Goal: Task Accomplishment & Management: Manage account settings

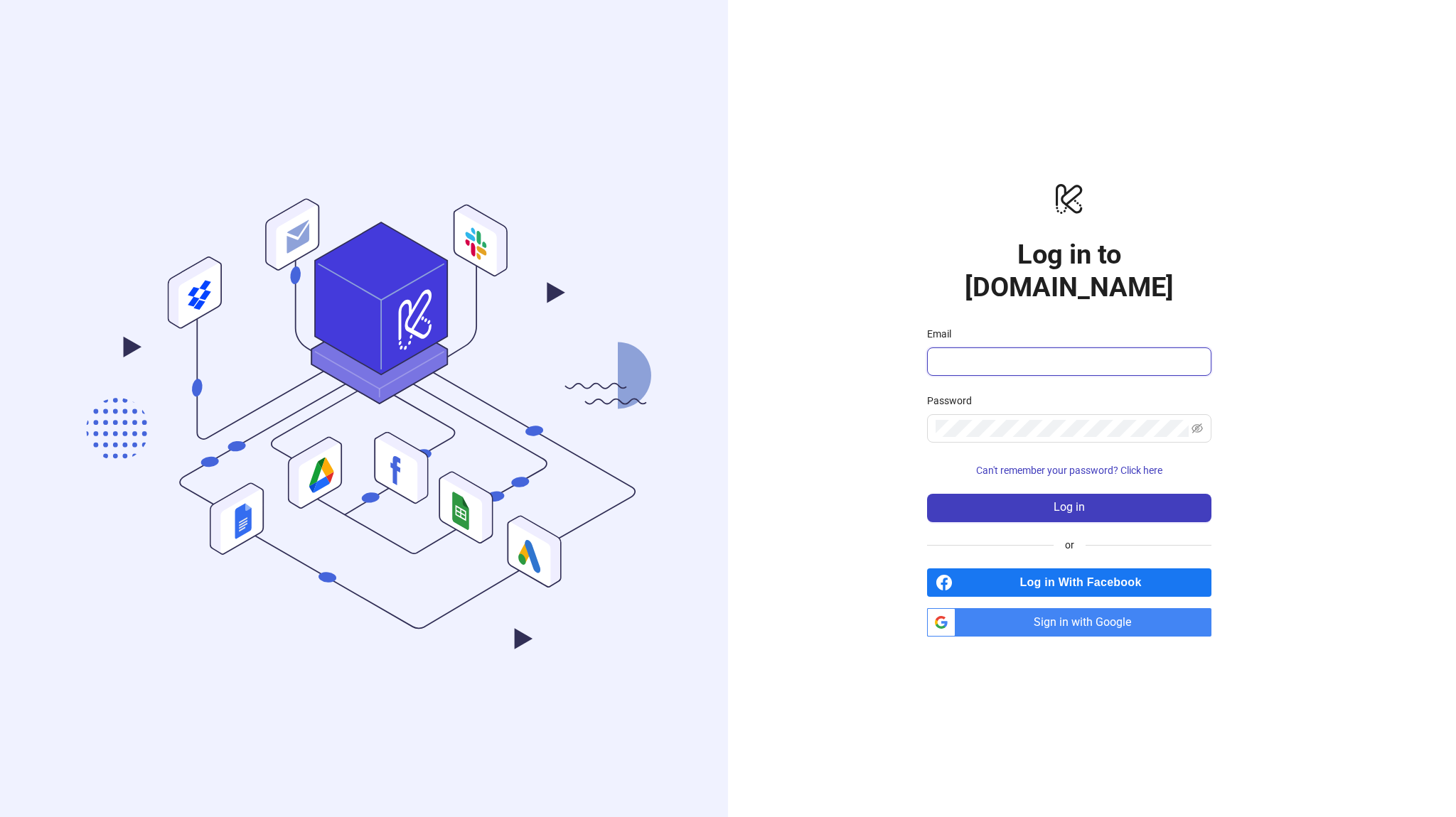
type input "**********"
click at [1092, 609] on span "Sign in with Google" at bounding box center [1087, 623] width 250 height 29
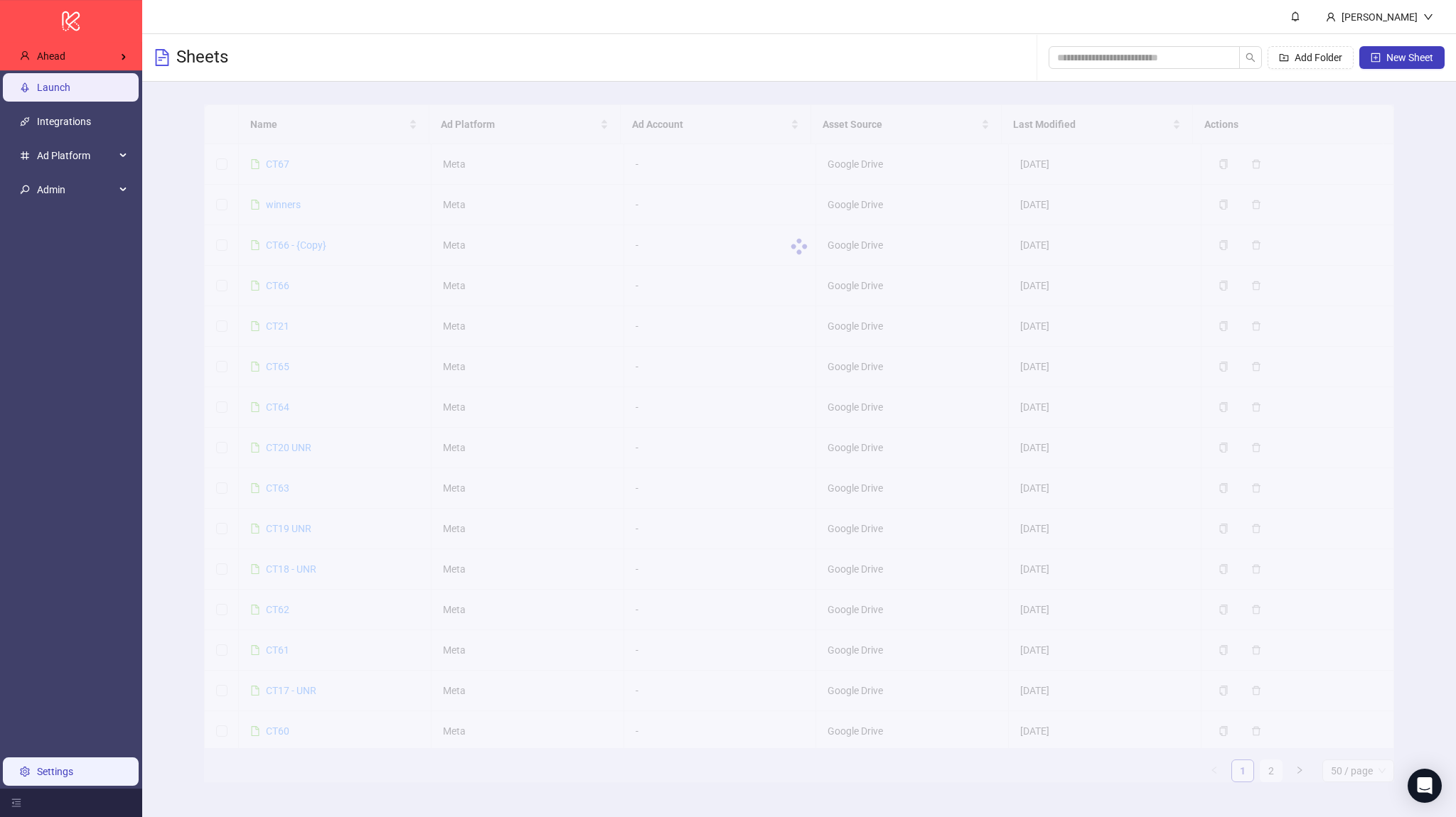
click at [54, 766] on link "Settings" at bounding box center [55, 772] width 36 height 11
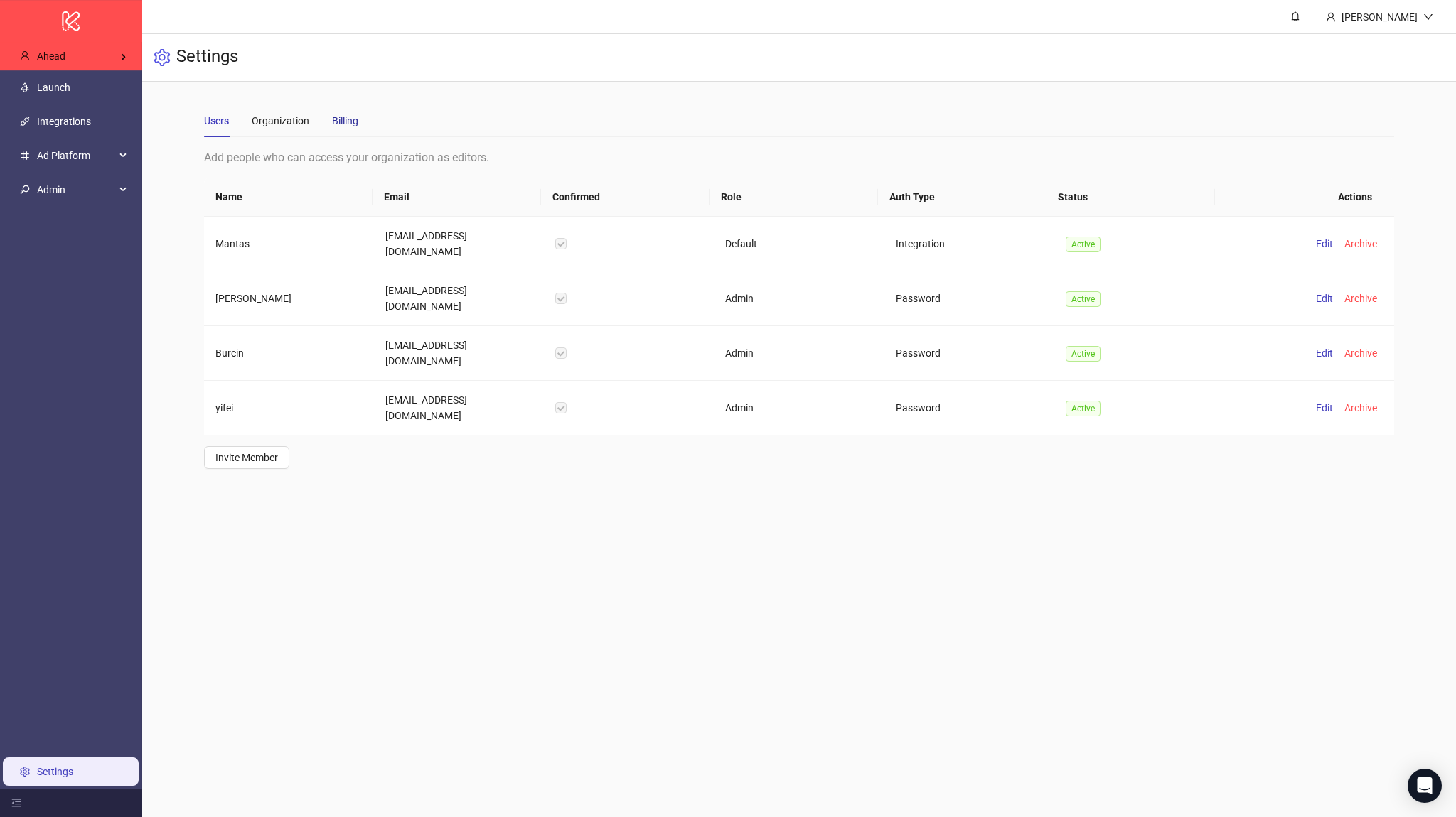
click at [343, 115] on div "Billing" at bounding box center [345, 120] width 26 height 16
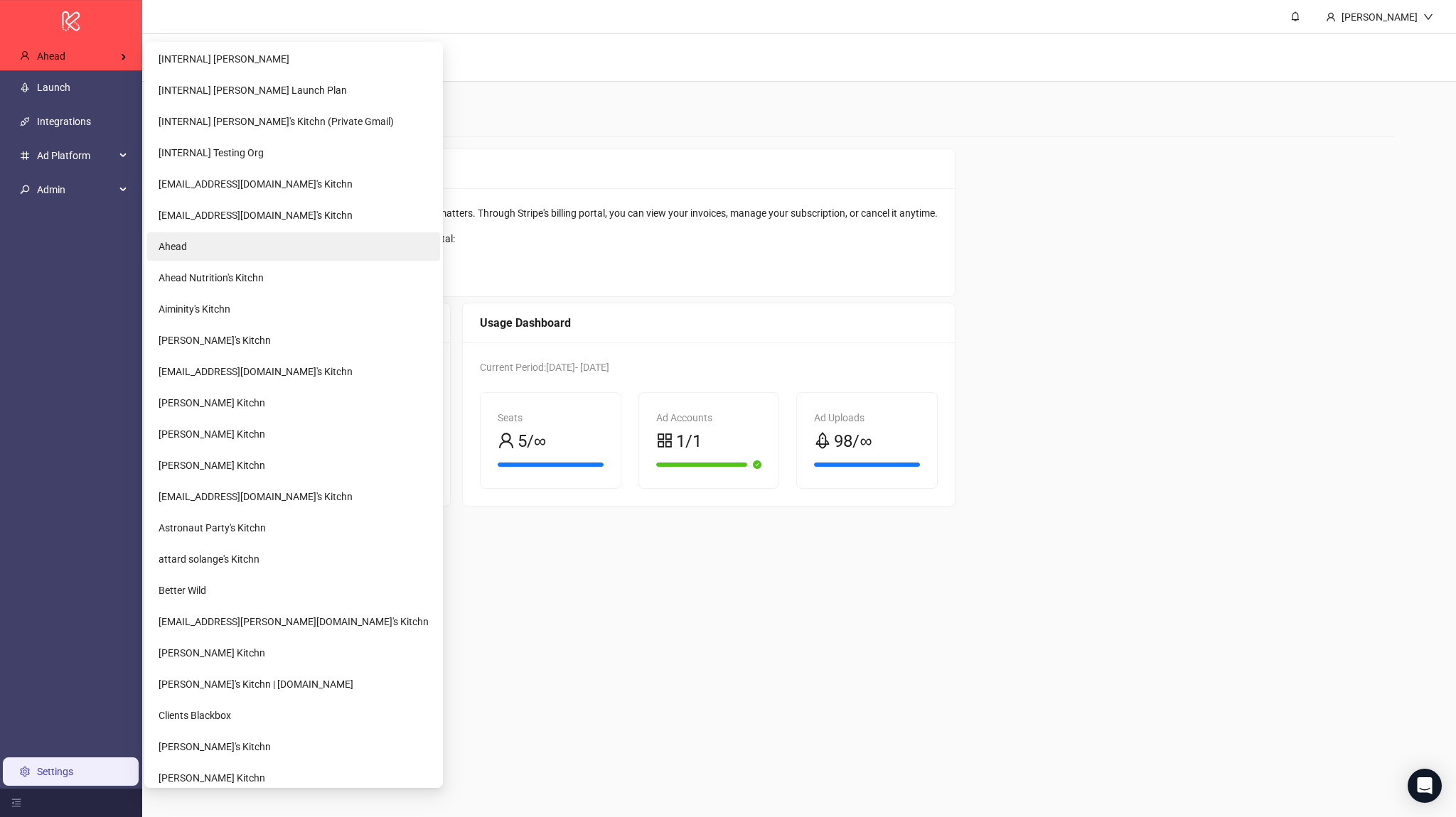
scroll to position [384, 0]
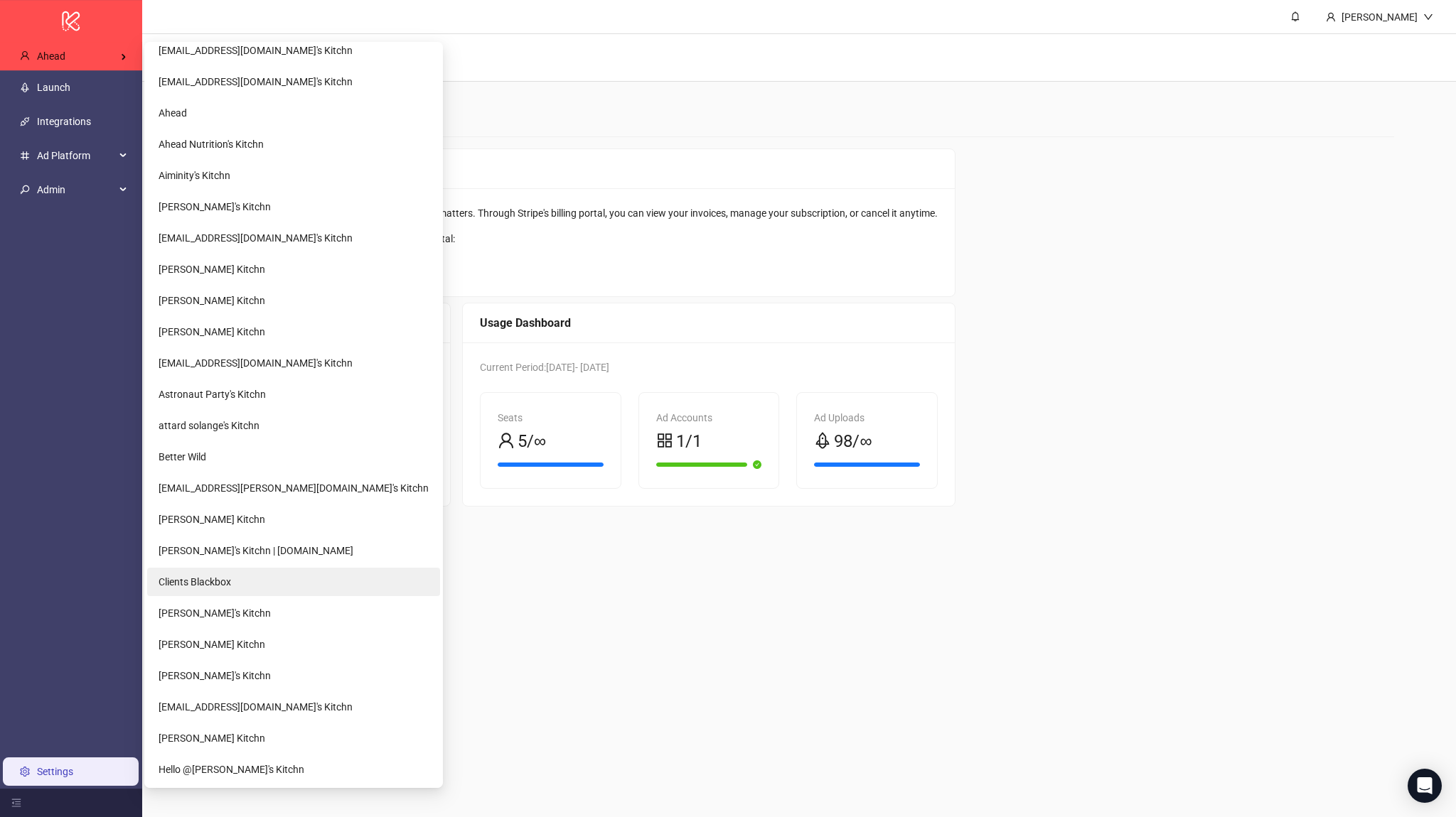
click at [207, 585] on span "Clients Blackbox" at bounding box center [194, 582] width 72 height 11
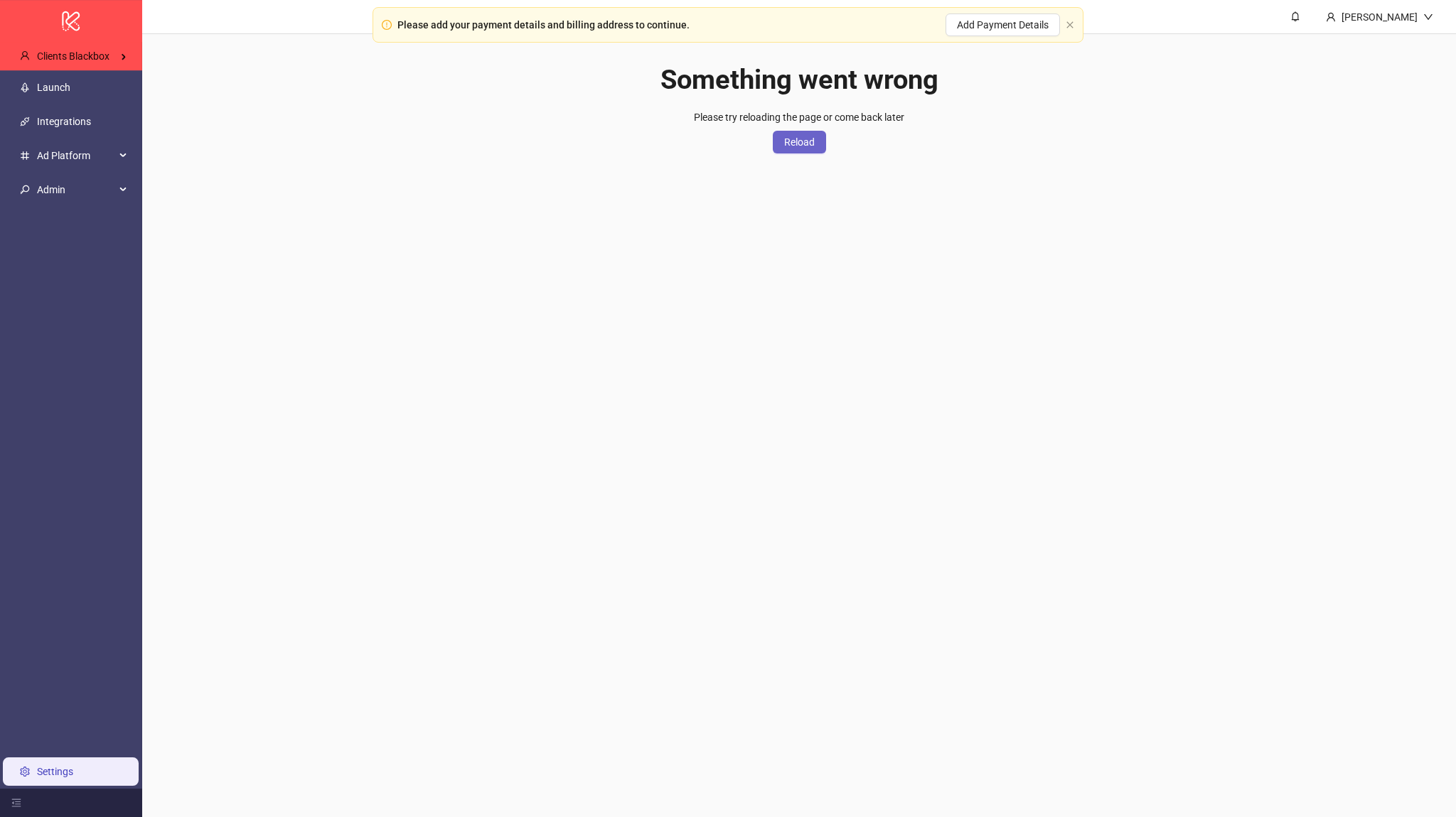
click at [812, 144] on span "Reload" at bounding box center [799, 142] width 31 height 11
click at [466, 245] on main "[PERSON_NAME] Something went wrong Please try reloading the page or come back l…" at bounding box center [800, 408] width 1314 height 817
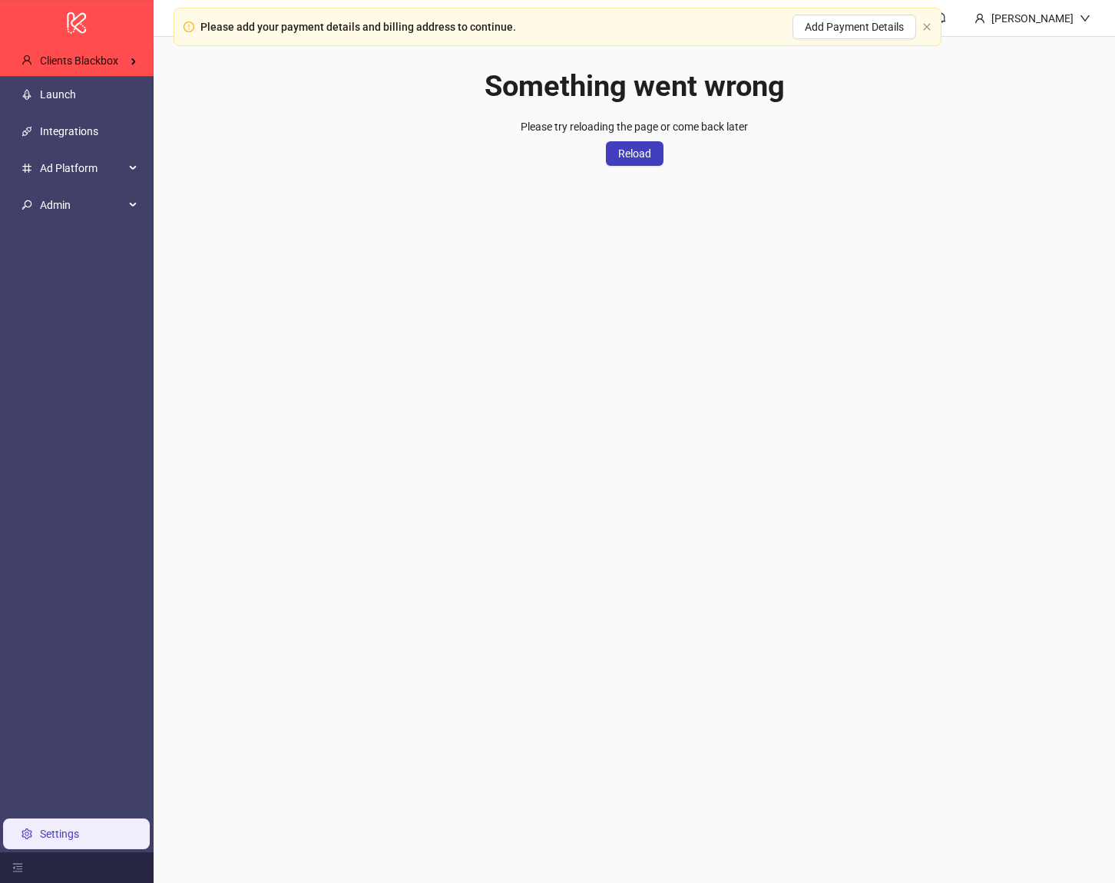
click at [1056, 226] on main "[PERSON_NAME] Something went wrong Please try reloading the page or come back l…" at bounding box center [635, 441] width 962 height 883
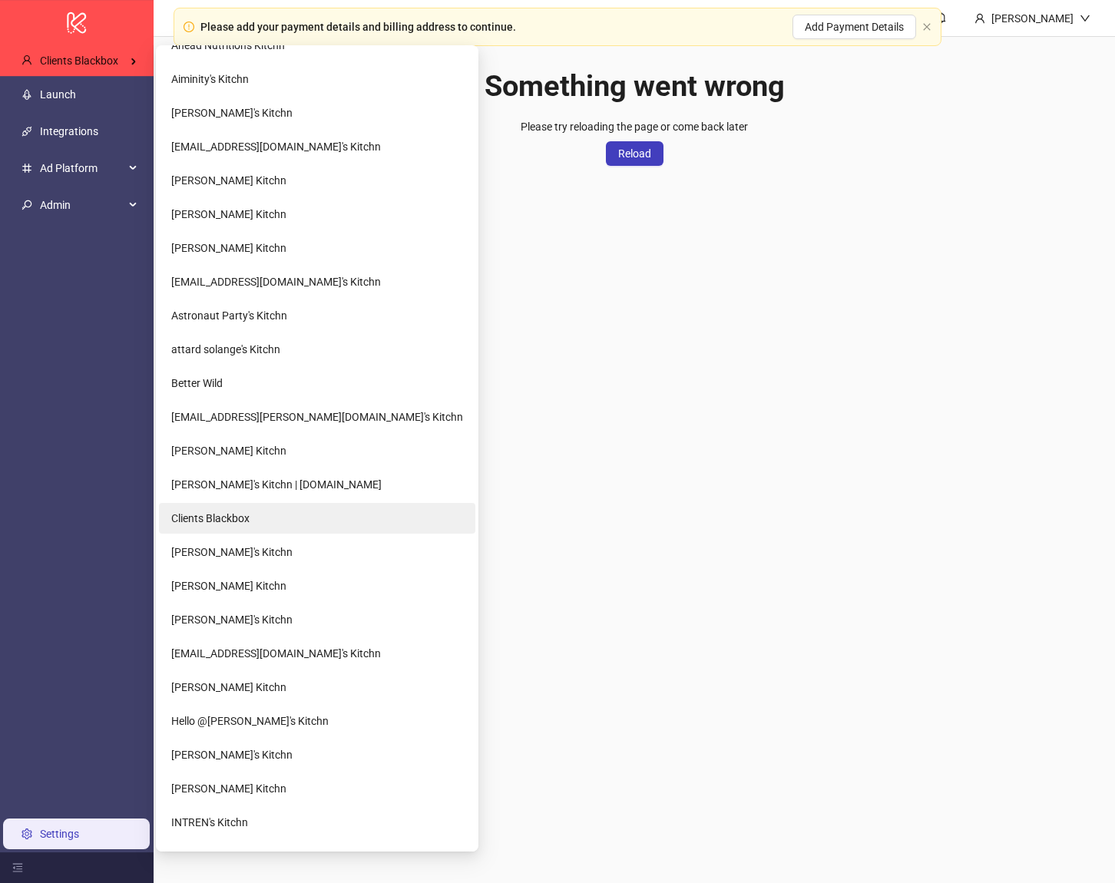
scroll to position [691, 0]
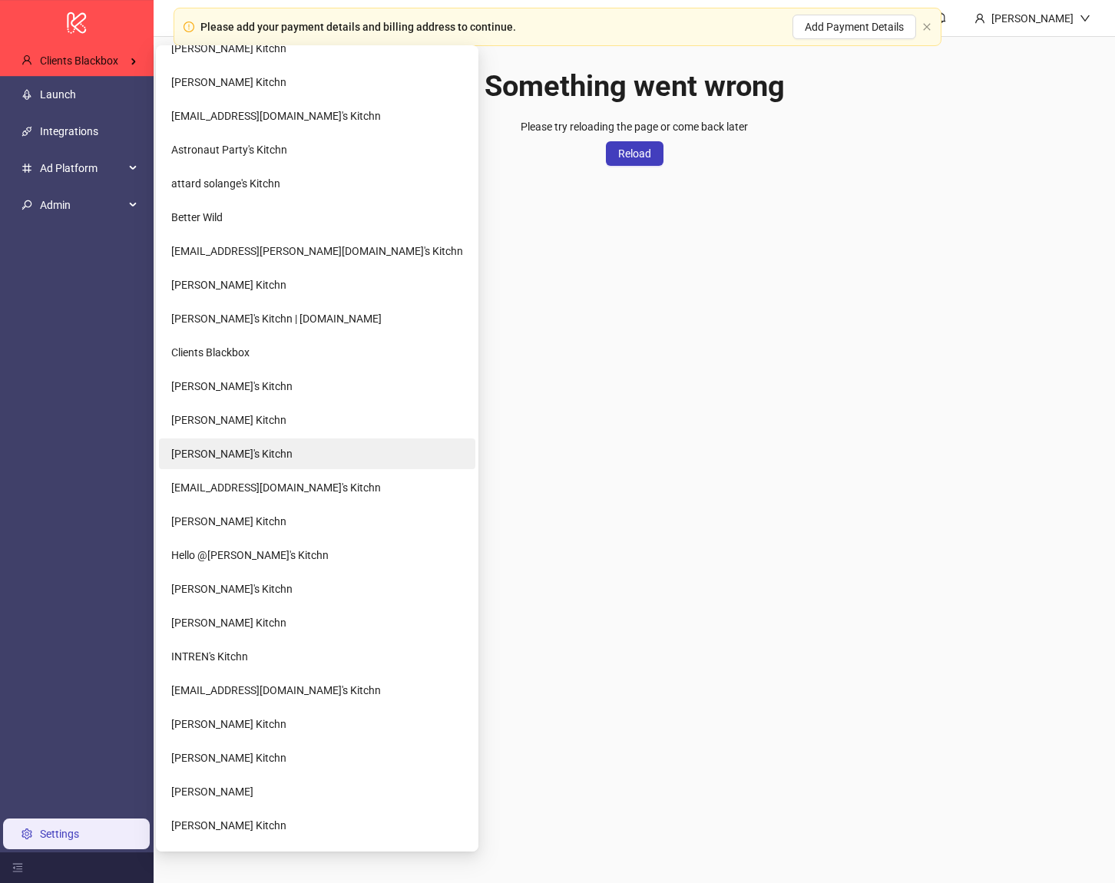
click at [241, 441] on li "[PERSON_NAME]'s Kitchn" at bounding box center [317, 454] width 317 height 31
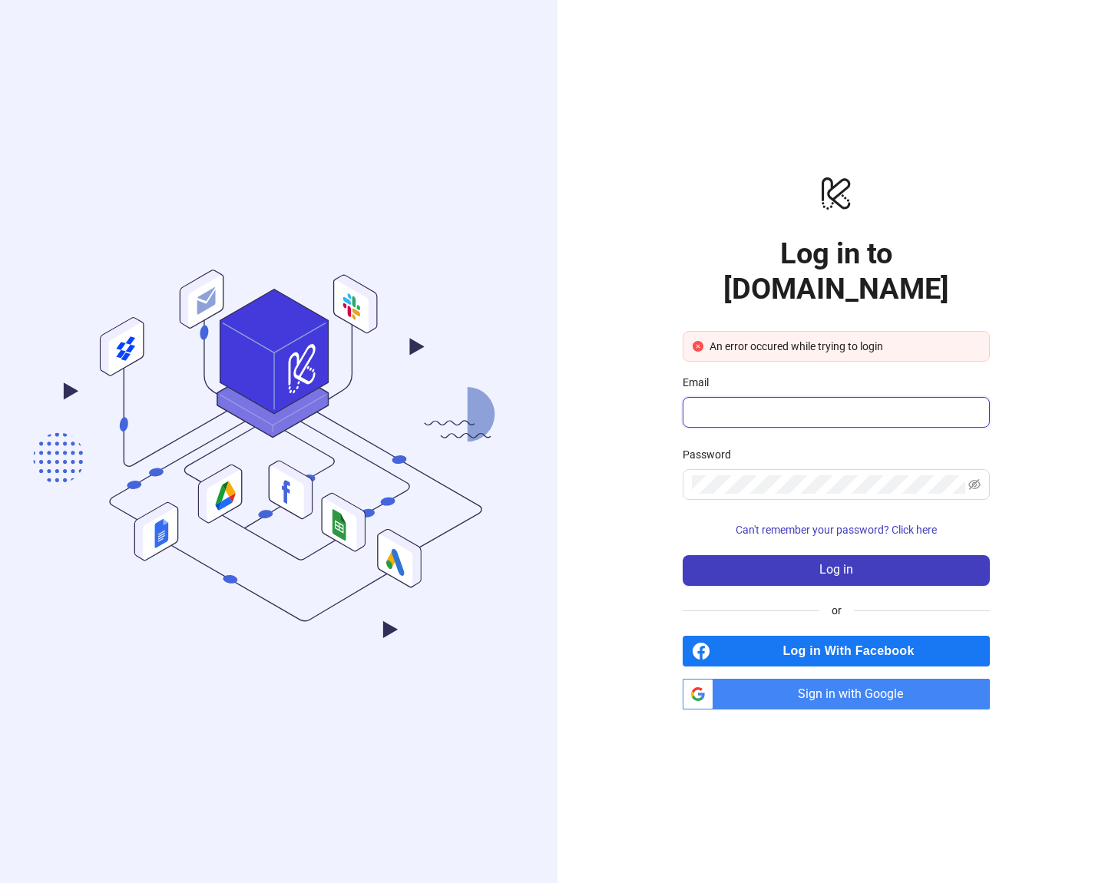
type input "**********"
click at [771, 679] on span "Sign in with Google" at bounding box center [855, 694] width 270 height 31
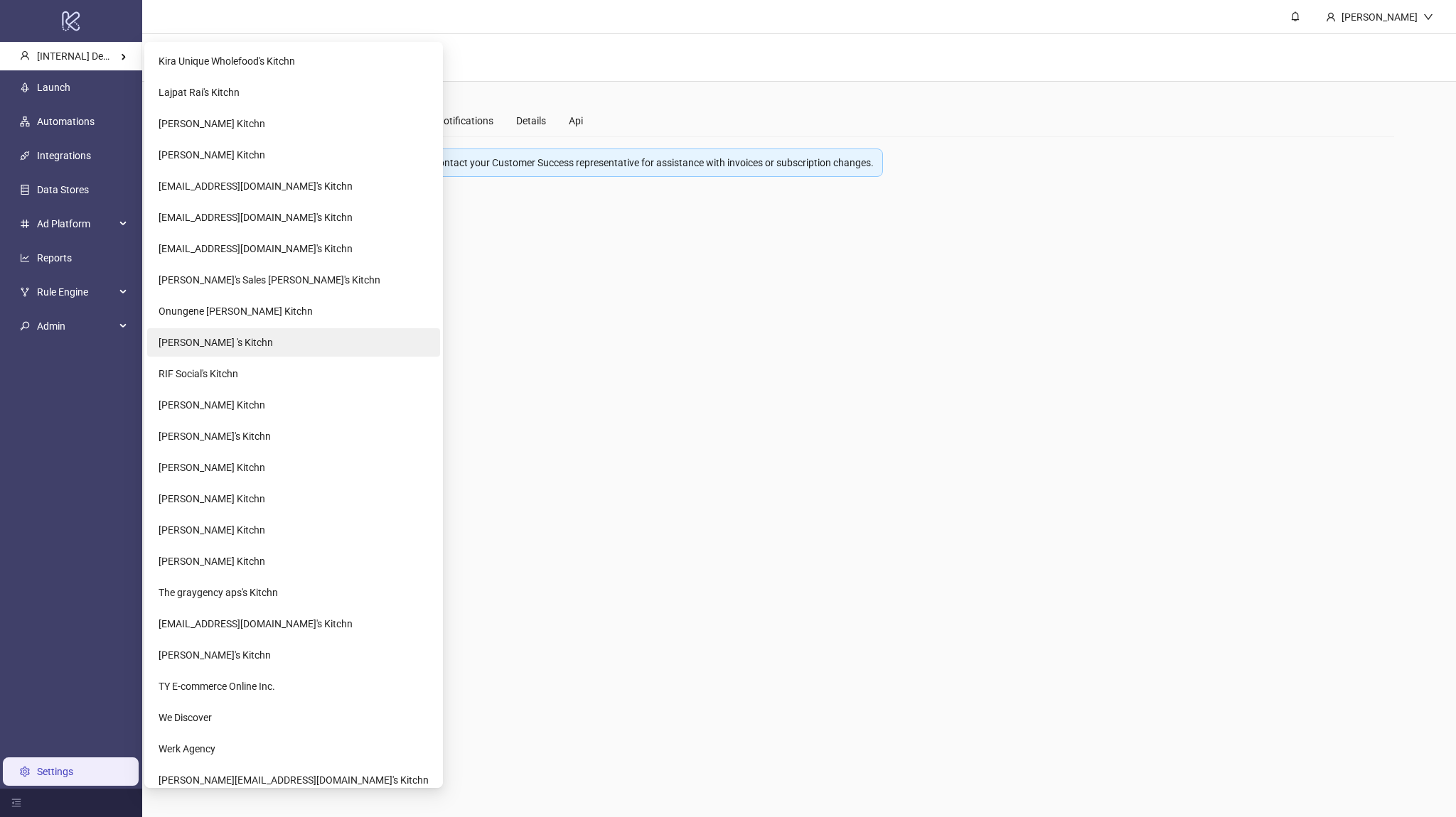
scroll to position [1919, 0]
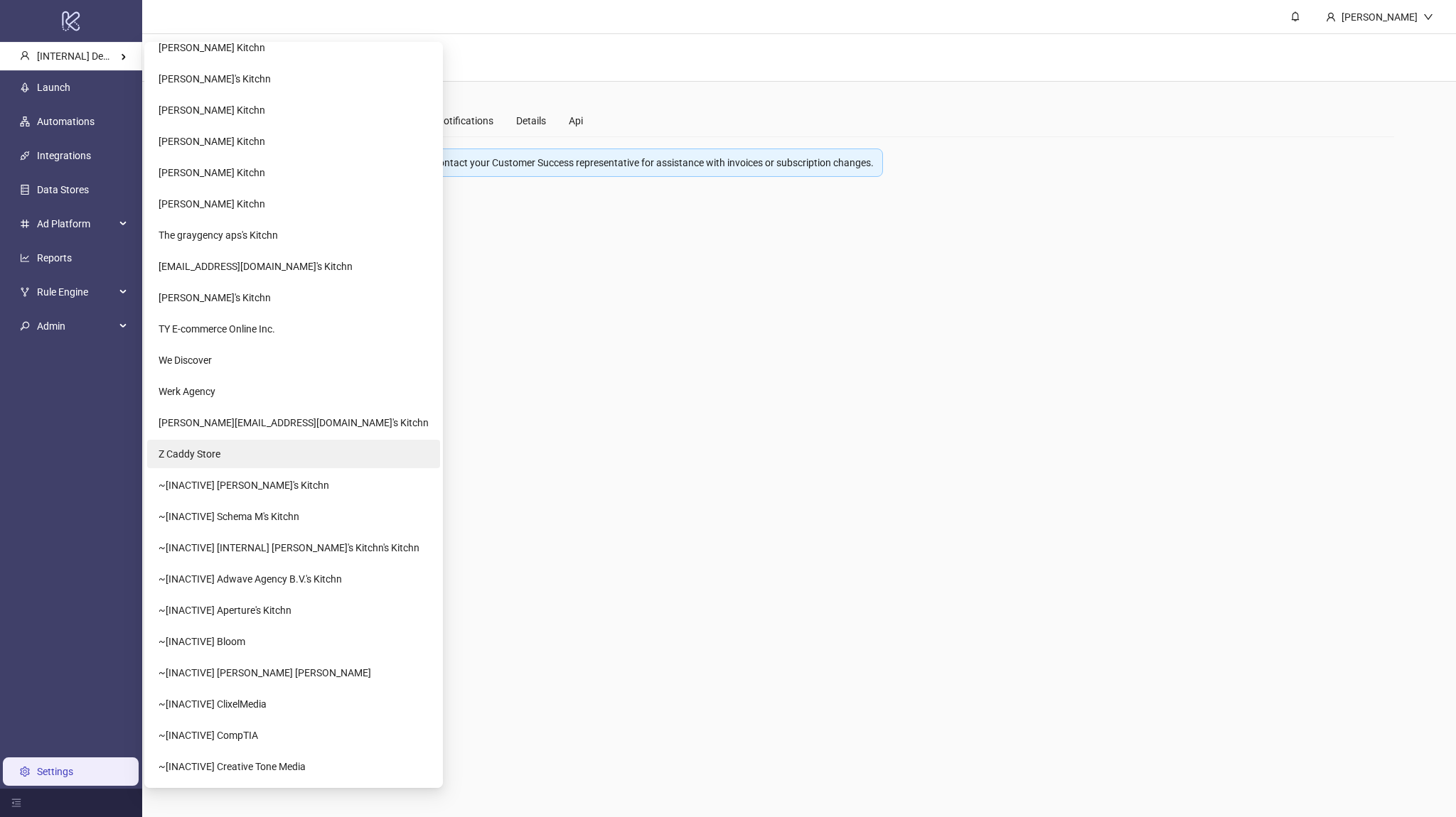
click at [241, 460] on li "Z Caddy Store" at bounding box center [293, 454] width 293 height 29
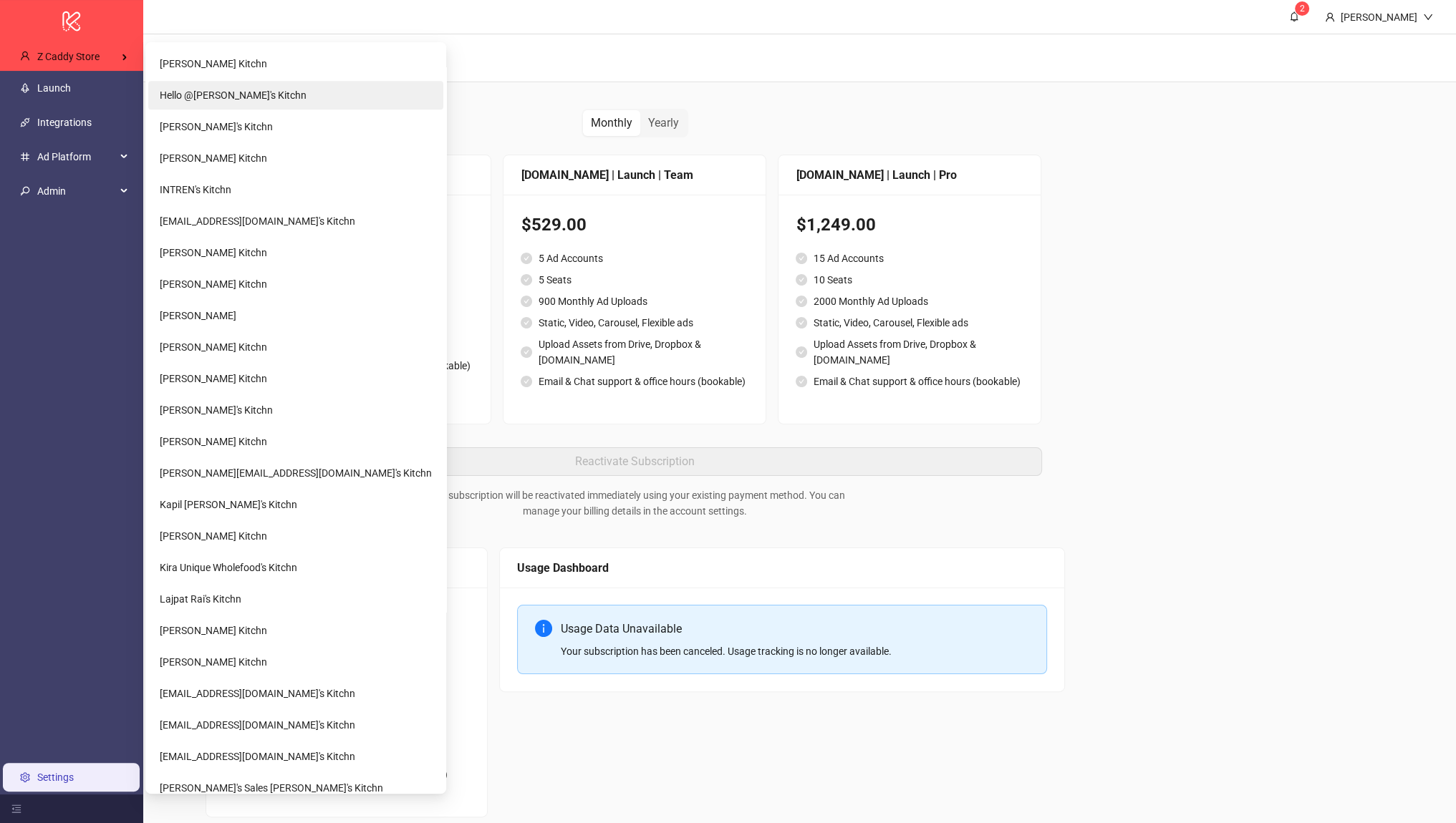
scroll to position [1160, 0]
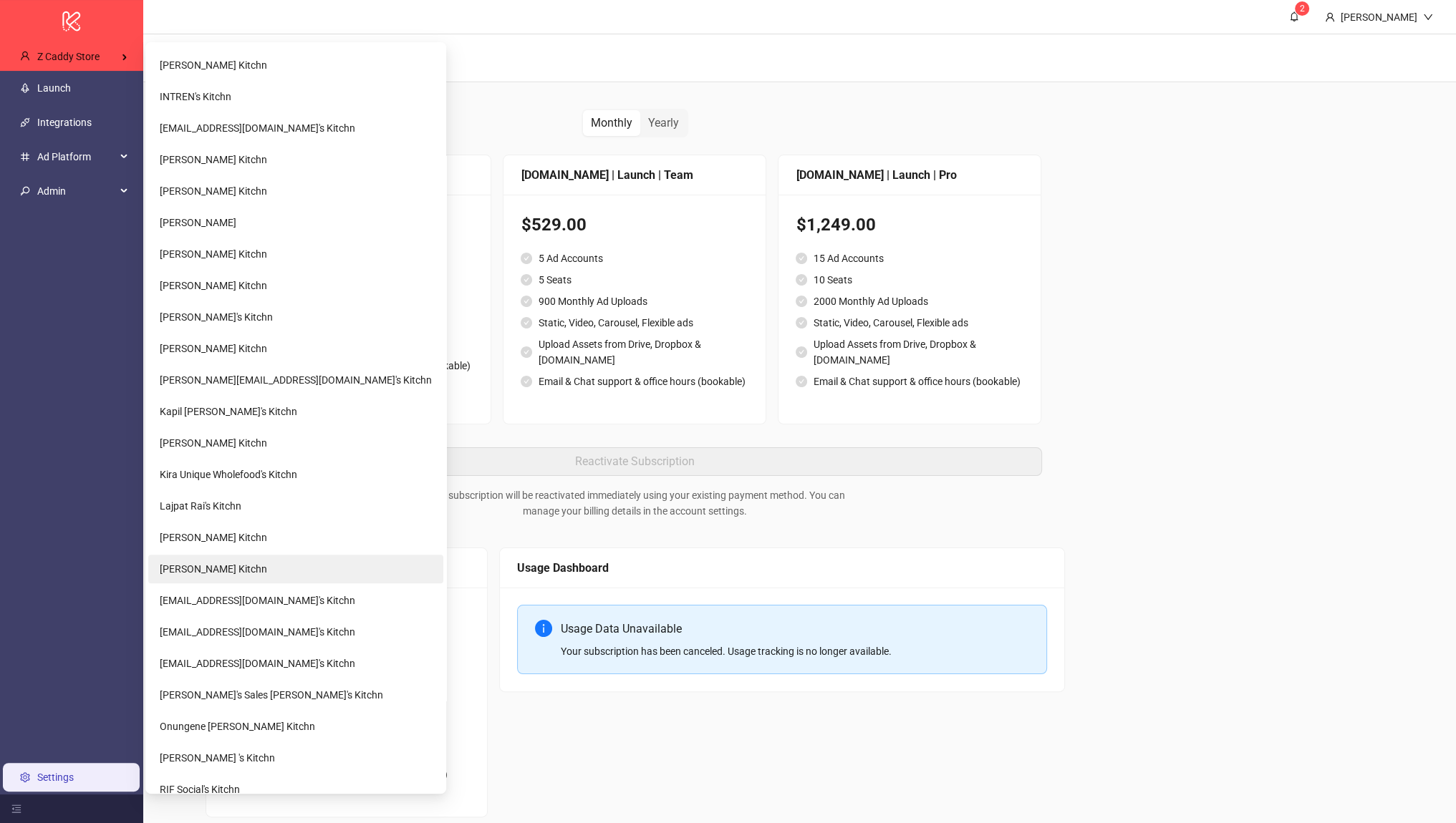
click at [249, 560] on li "[PERSON_NAME] Kitchn" at bounding box center [295, 569] width 295 height 29
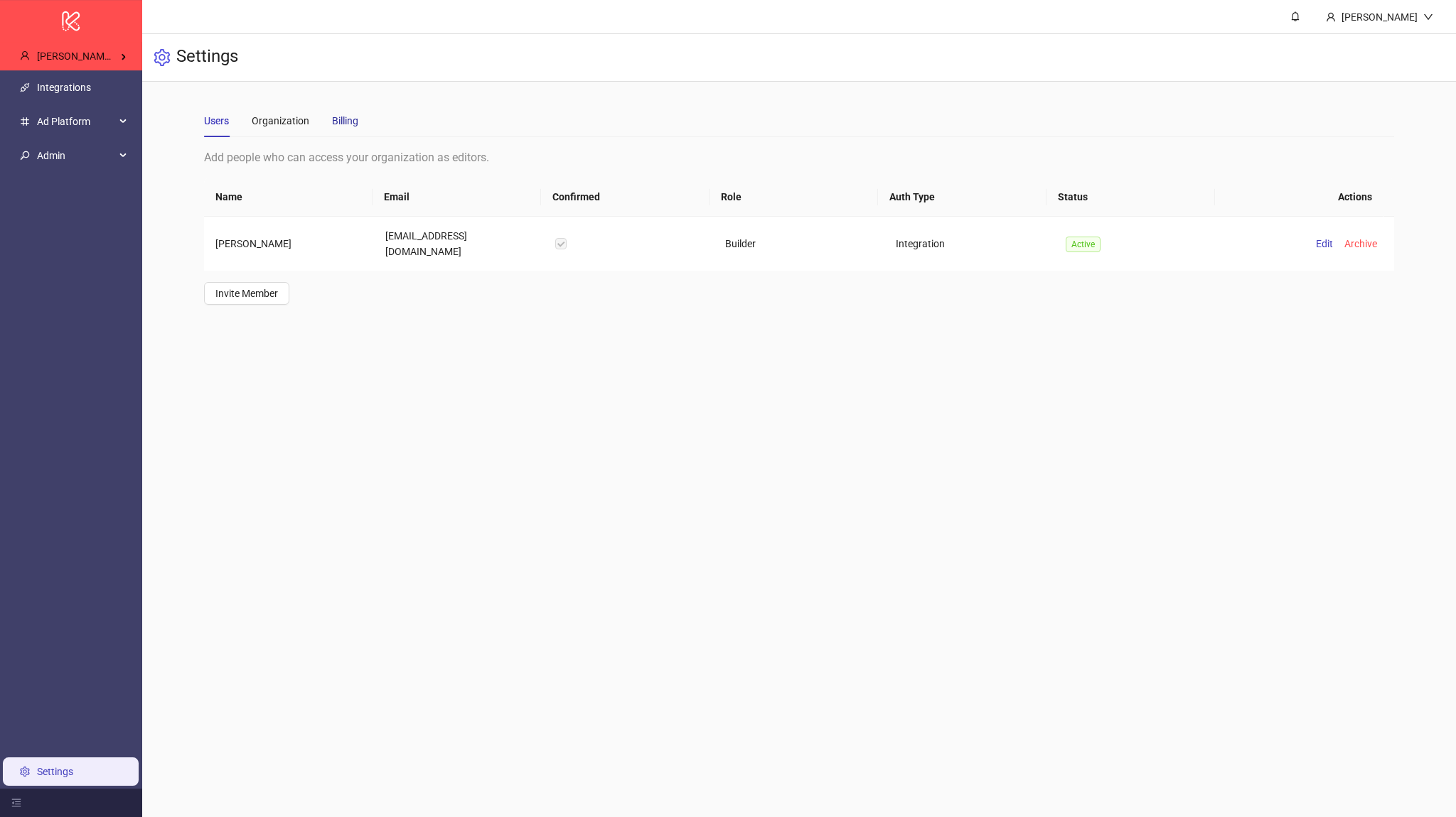
click at [332, 128] on div "Billing" at bounding box center [345, 120] width 26 height 16
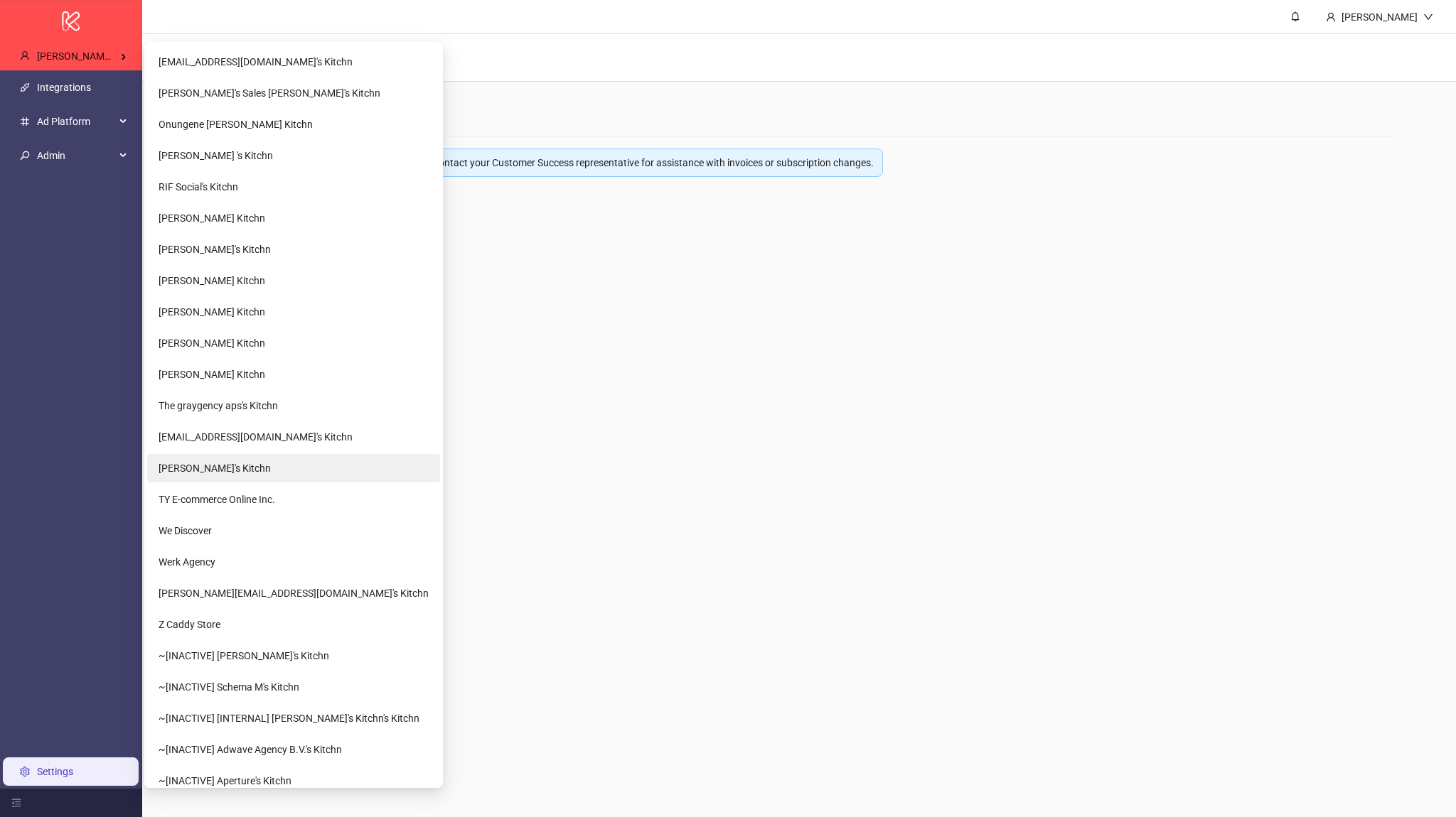
scroll to position [1791, 0]
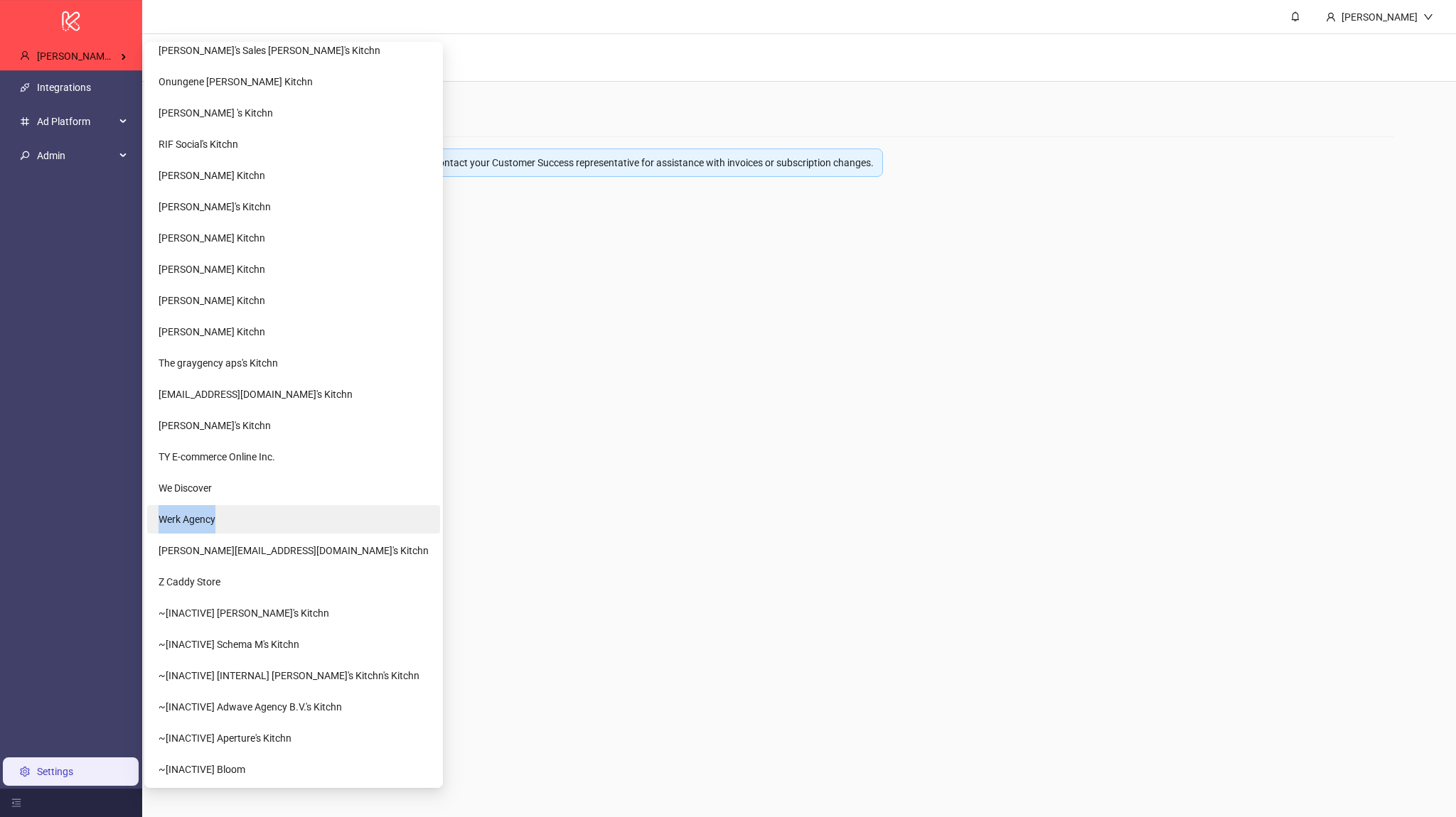
drag, startPoint x: 270, startPoint y: 474, endPoint x: 268, endPoint y: 505, distance: 31.1
click at [268, 505] on Kitchn-popup "[INTERNAL] Datalover [INTERNAL] Default Org [INTERNAL] Google Integration [INTE…" at bounding box center [293, 415] width 299 height 747
click at [270, 491] on li "We Discover" at bounding box center [293, 488] width 293 height 29
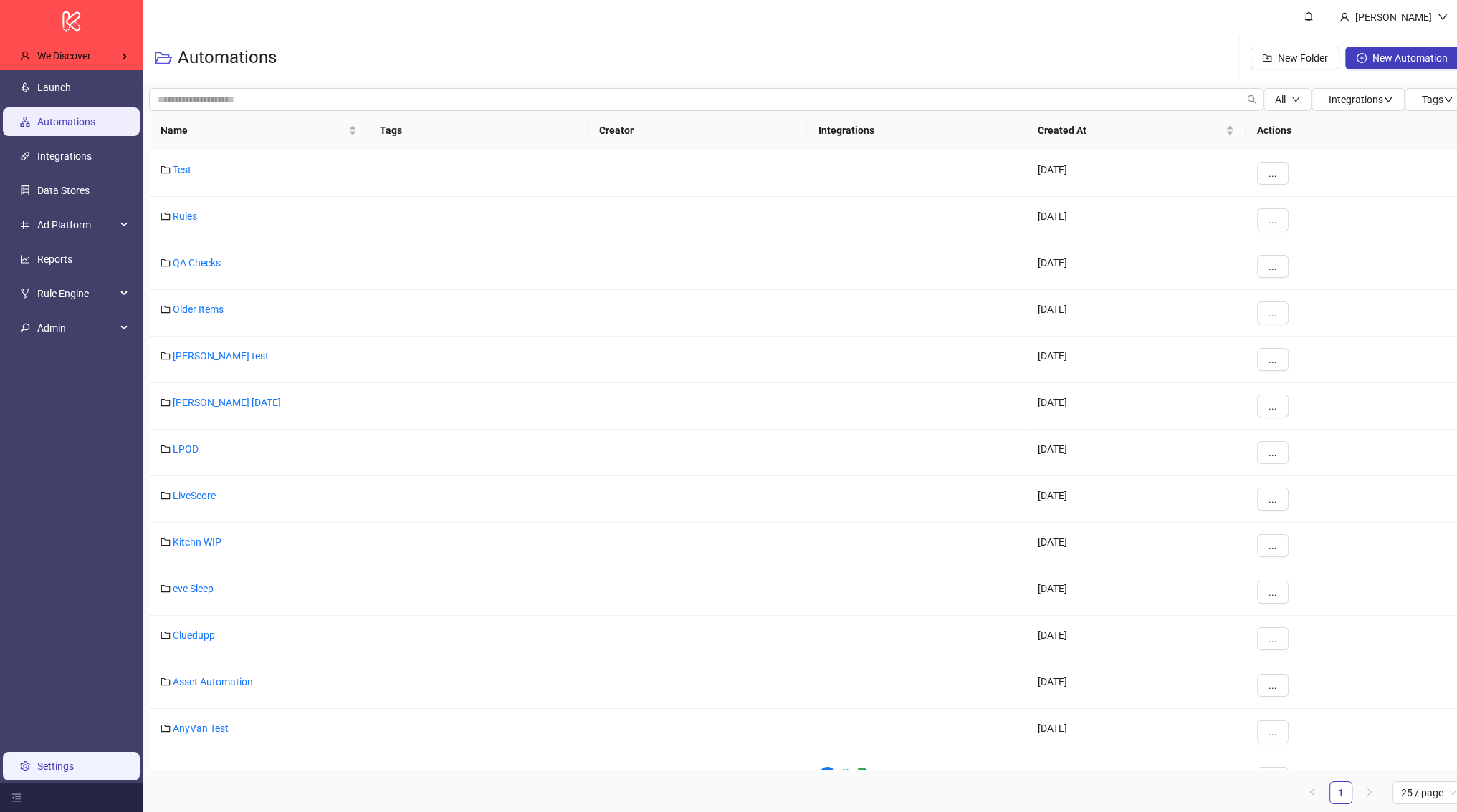
click at [45, 772] on link "Settings" at bounding box center [55, 766] width 36 height 11
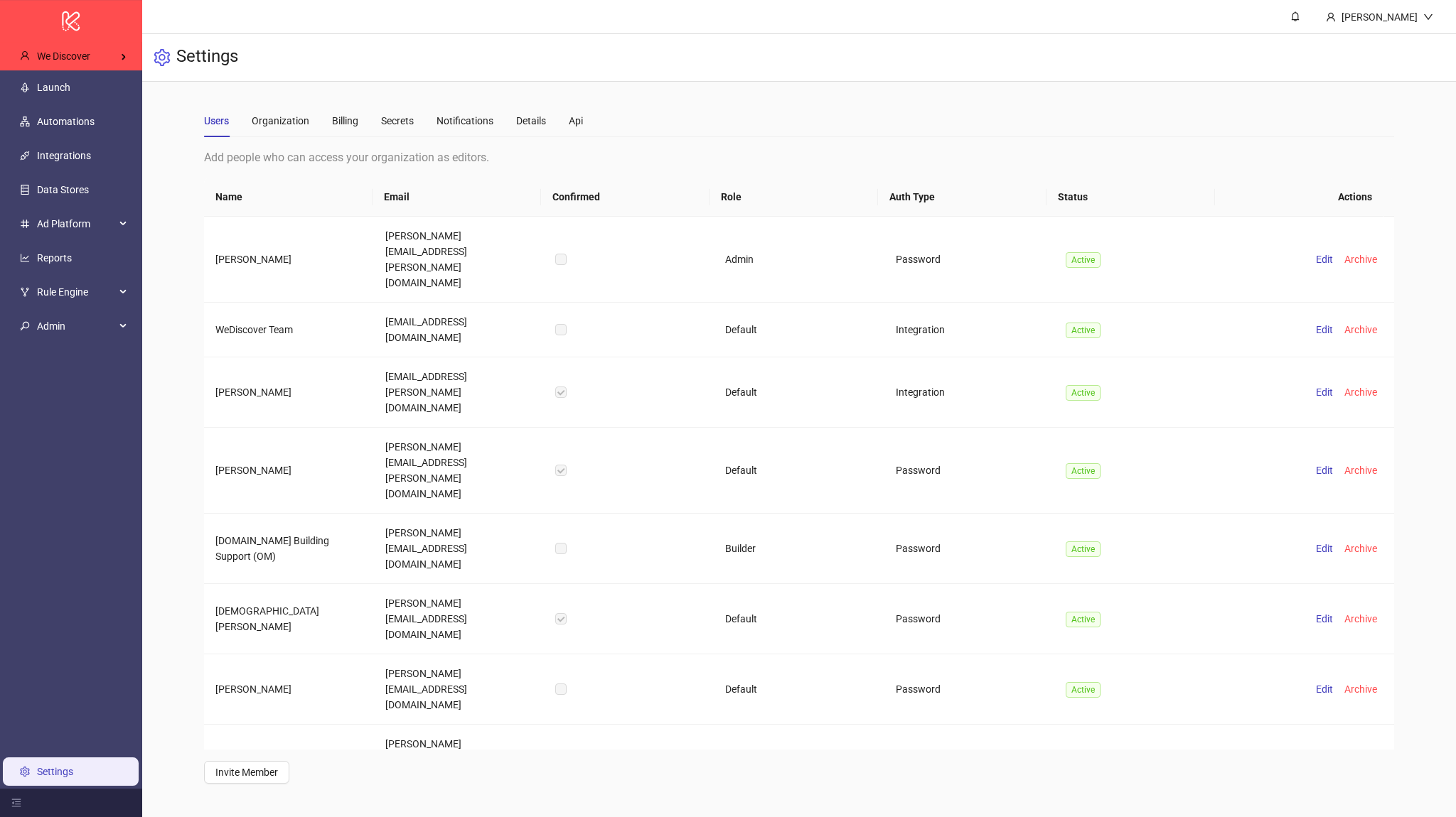
click at [324, 126] on div "Users Organization Billing Secrets Notifications Details Api" at bounding box center [392, 120] width 379 height 32
click at [339, 127] on div "Billing" at bounding box center [345, 120] width 26 height 16
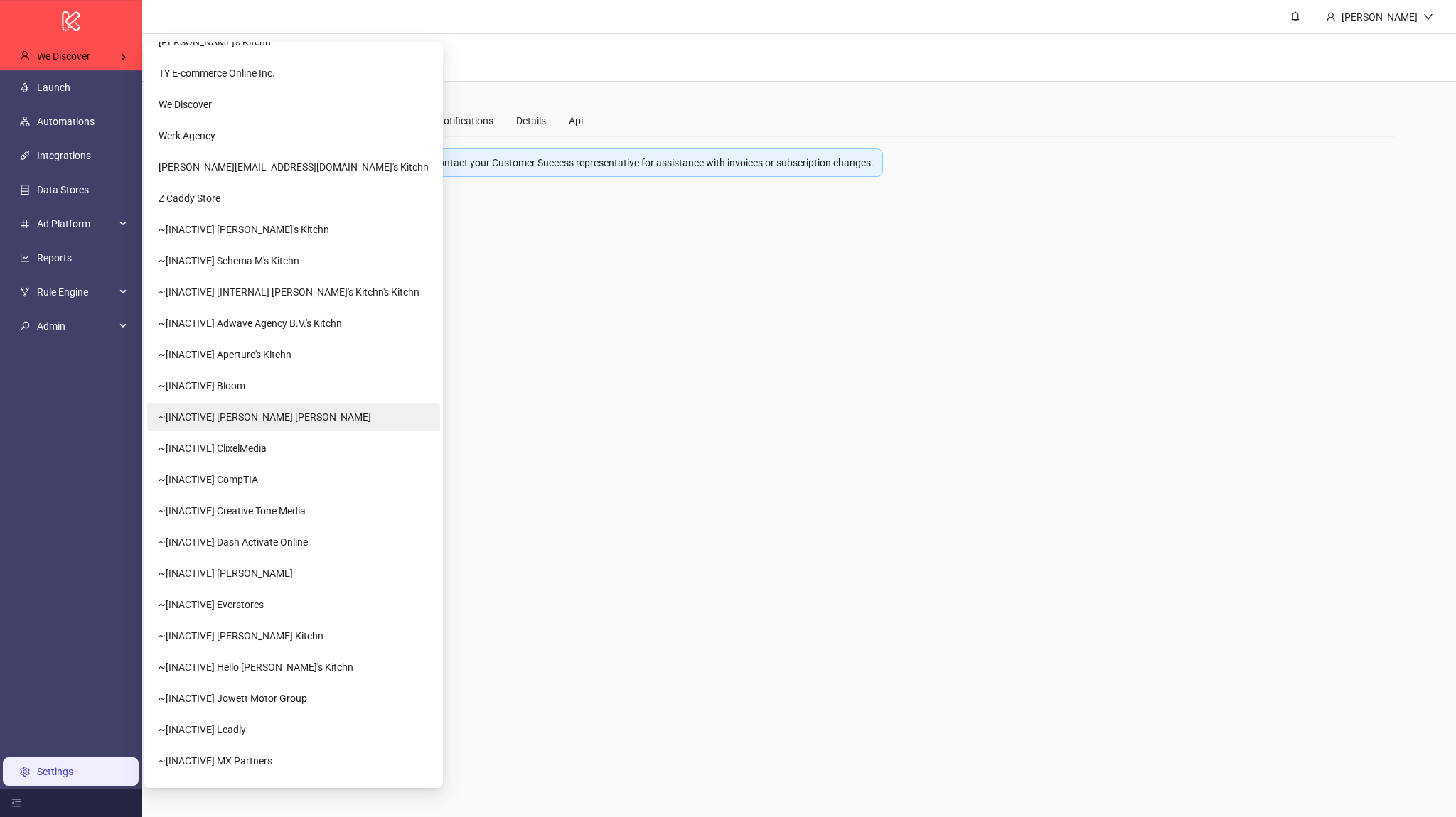
scroll to position [1791, 0]
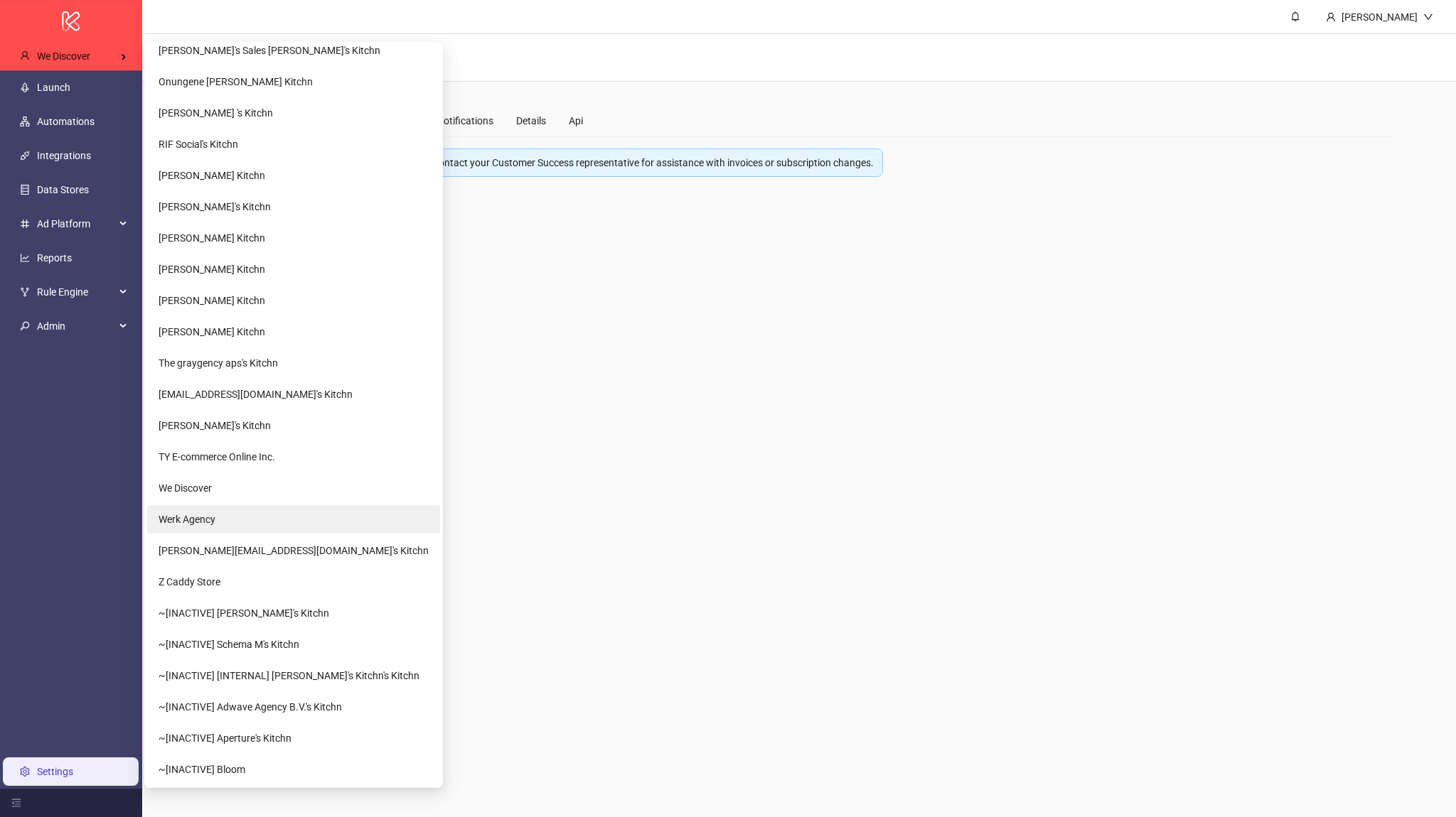
click at [244, 518] on li "Werk Agency" at bounding box center [293, 519] width 293 height 29
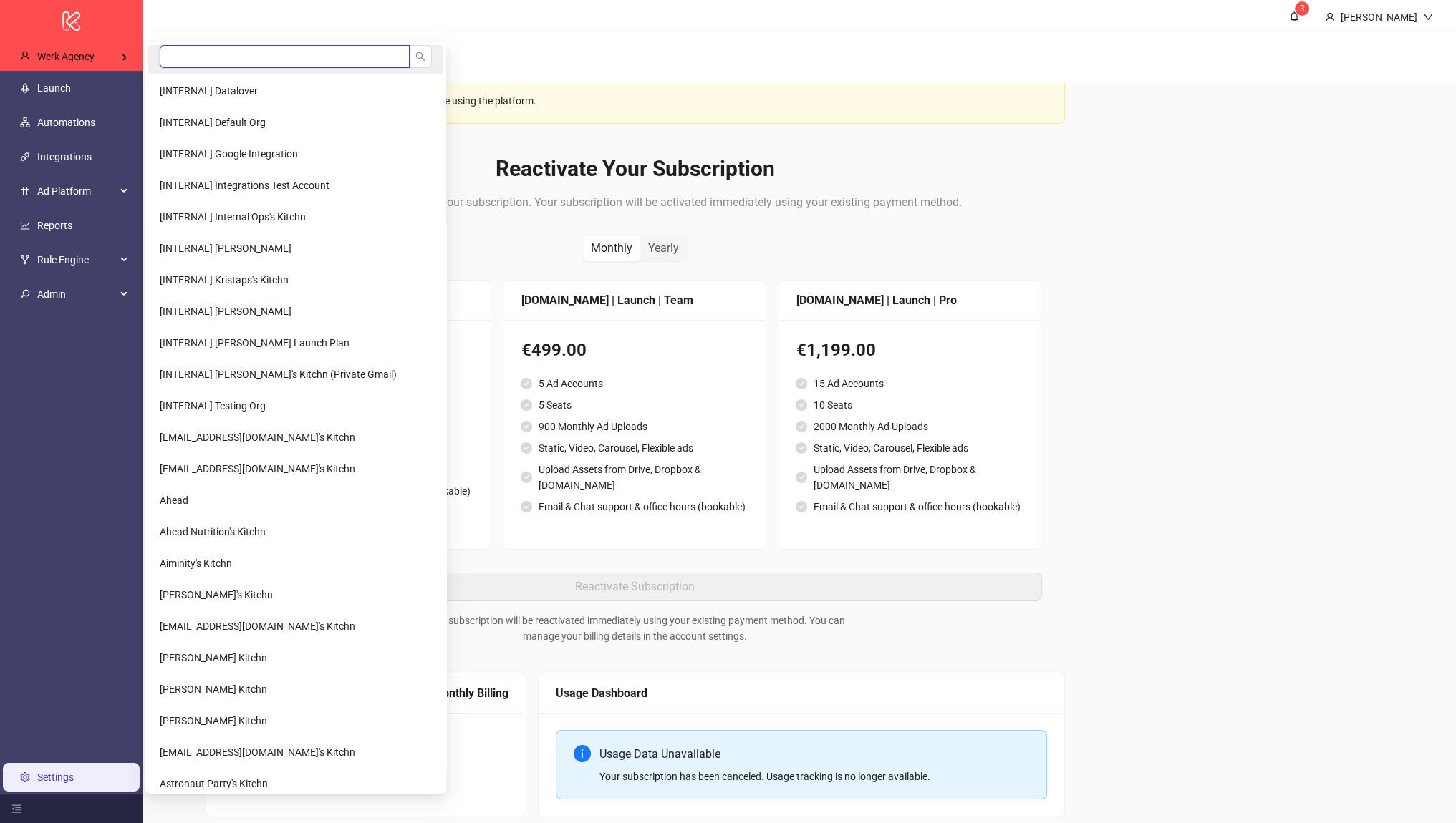
click at [268, 58] on input "search" at bounding box center [284, 56] width 250 height 23
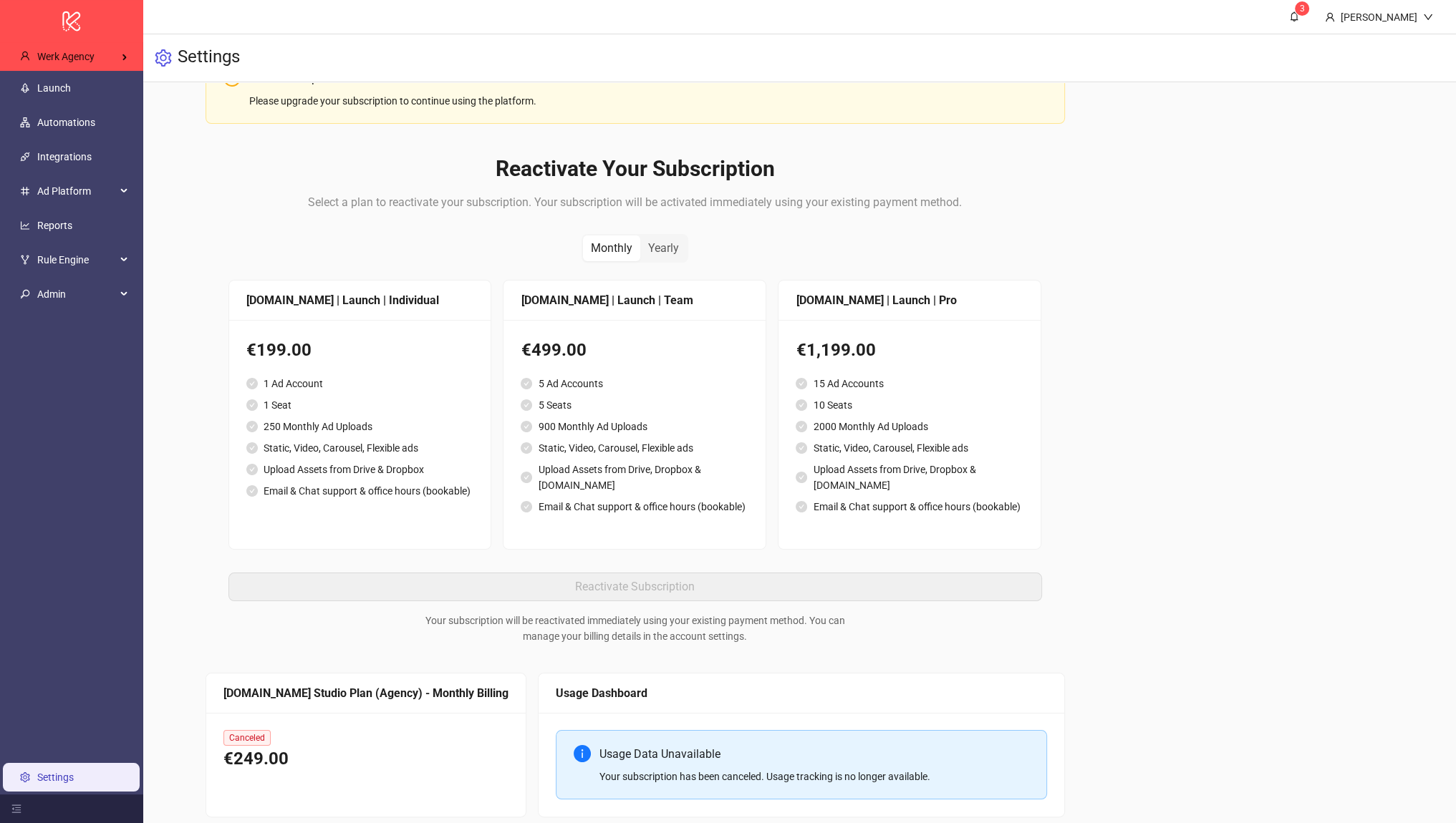
type input "**"
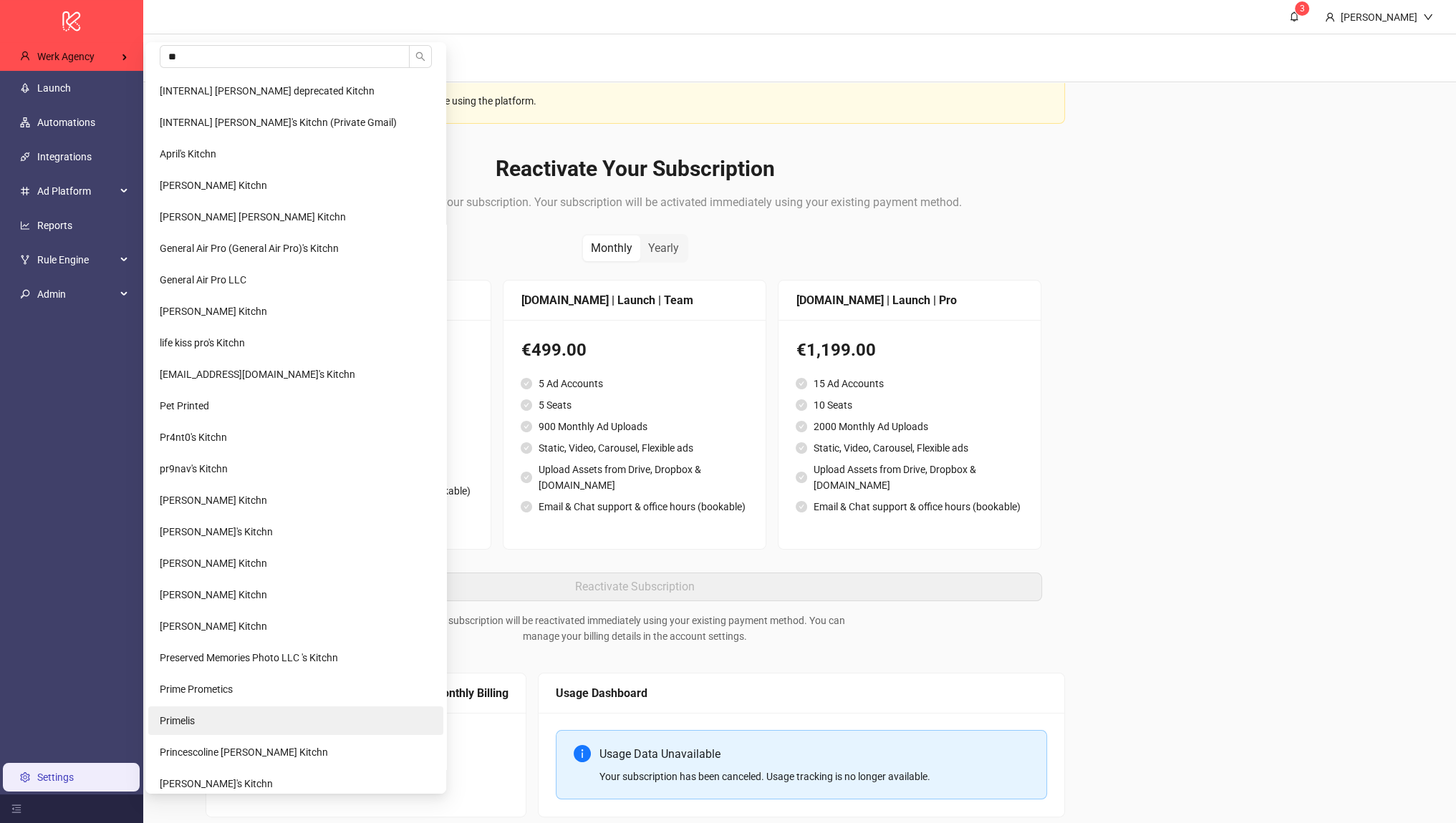
click at [200, 709] on li "Primelis" at bounding box center [295, 720] width 295 height 29
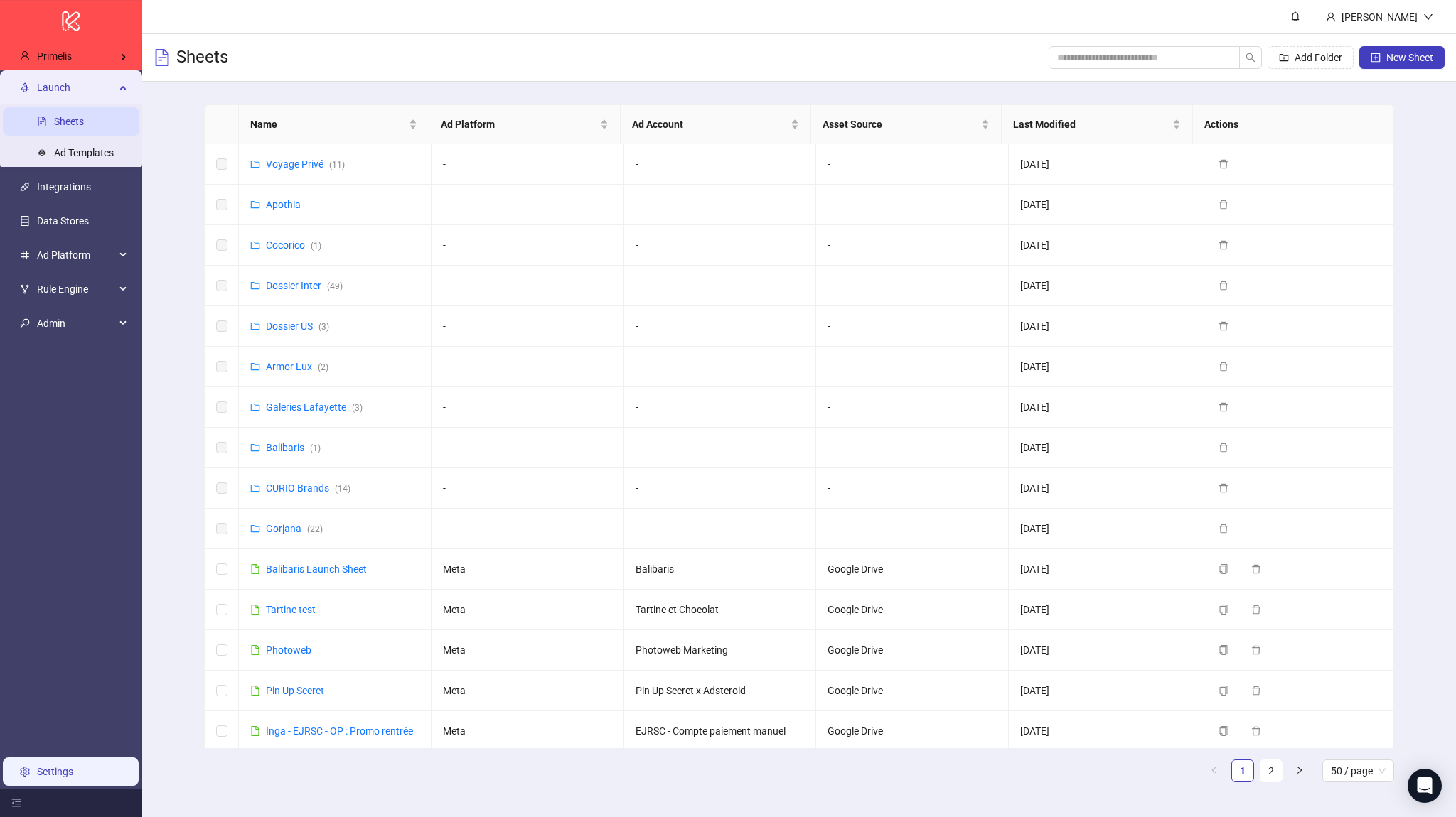
click at [56, 766] on link "Settings" at bounding box center [55, 772] width 36 height 11
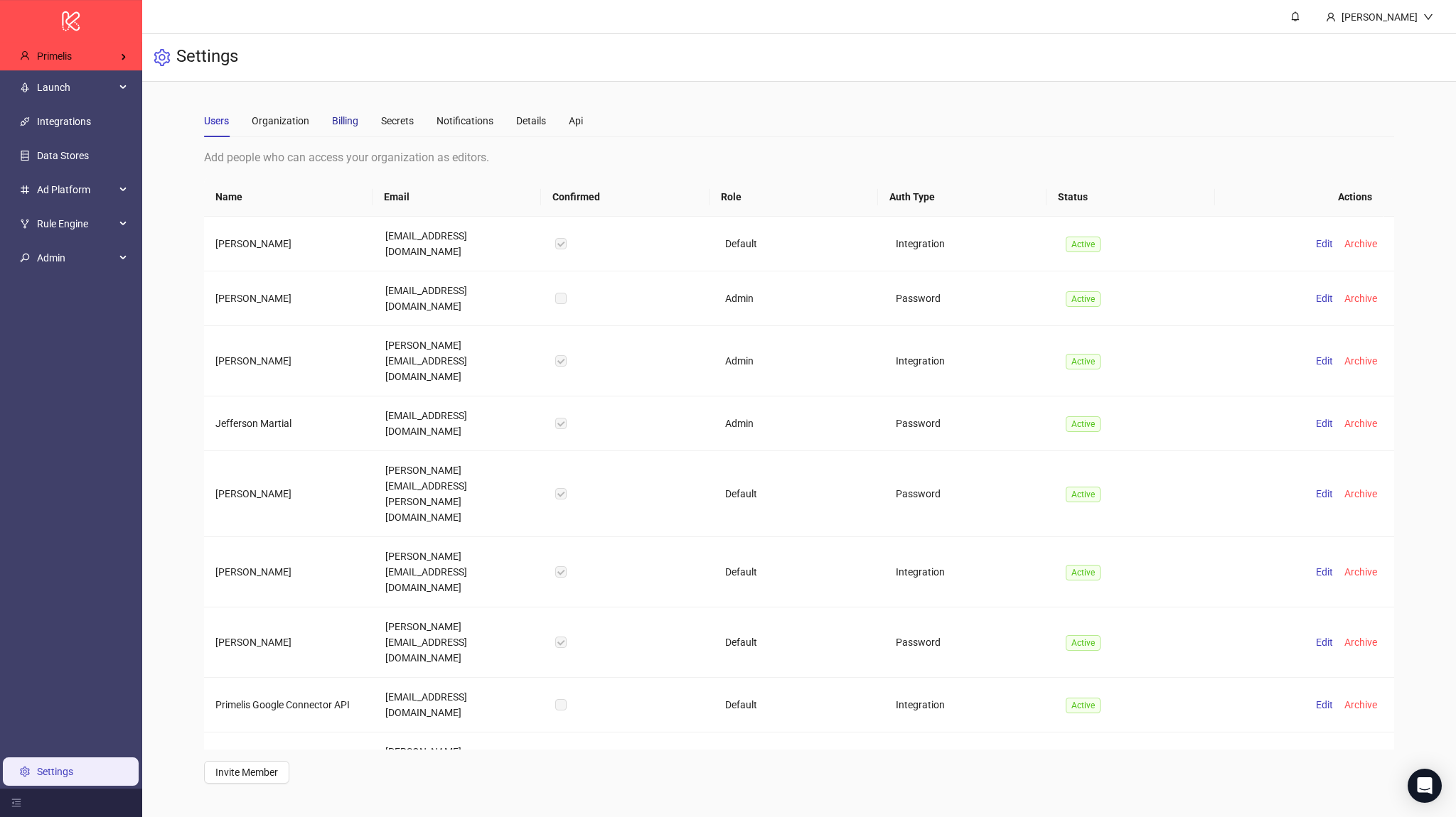
click at [352, 121] on div "Billing" at bounding box center [345, 120] width 26 height 16
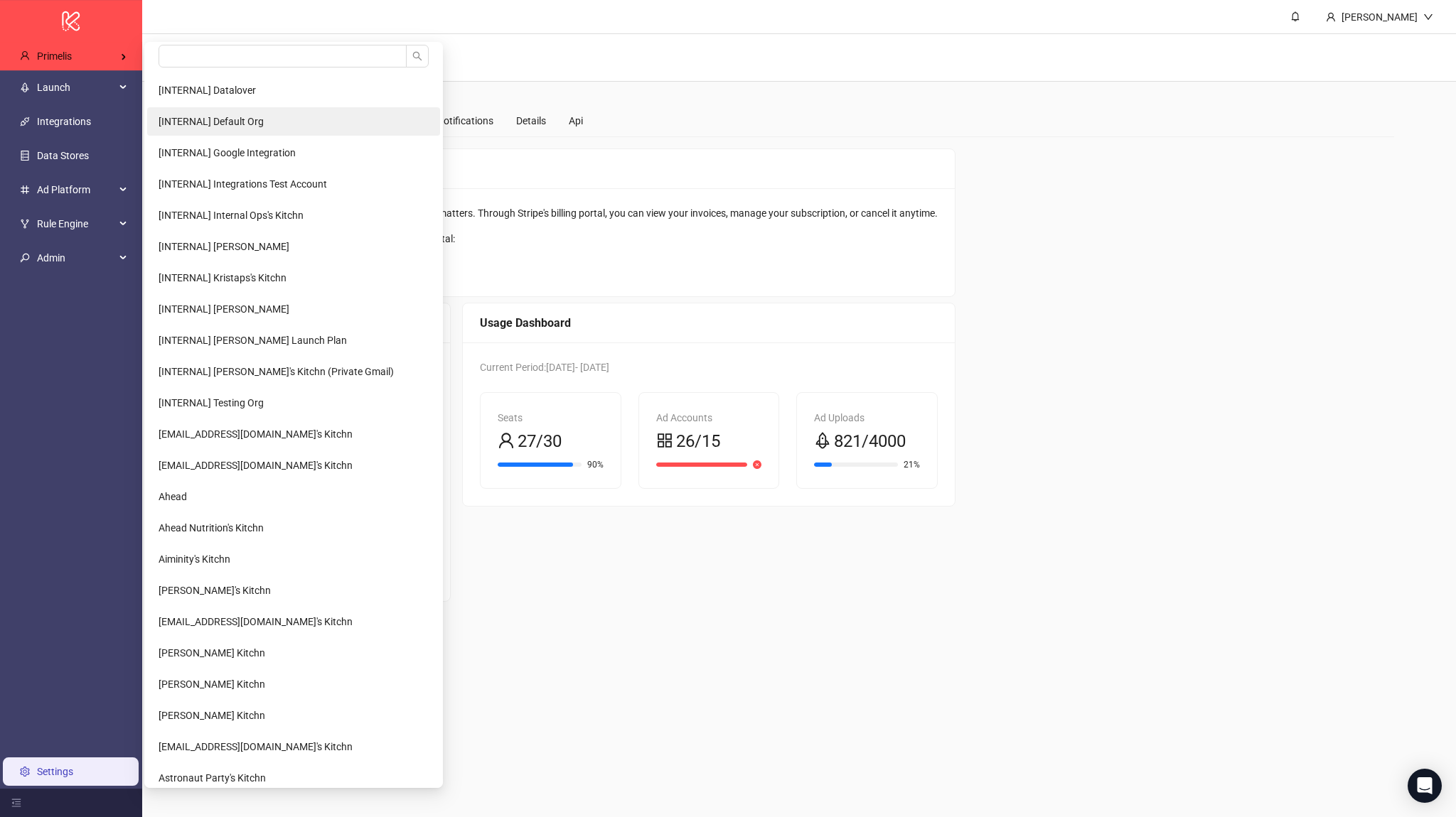
click at [168, 119] on span "[INTERNAL] Default Org" at bounding box center [211, 121] width 106 height 11
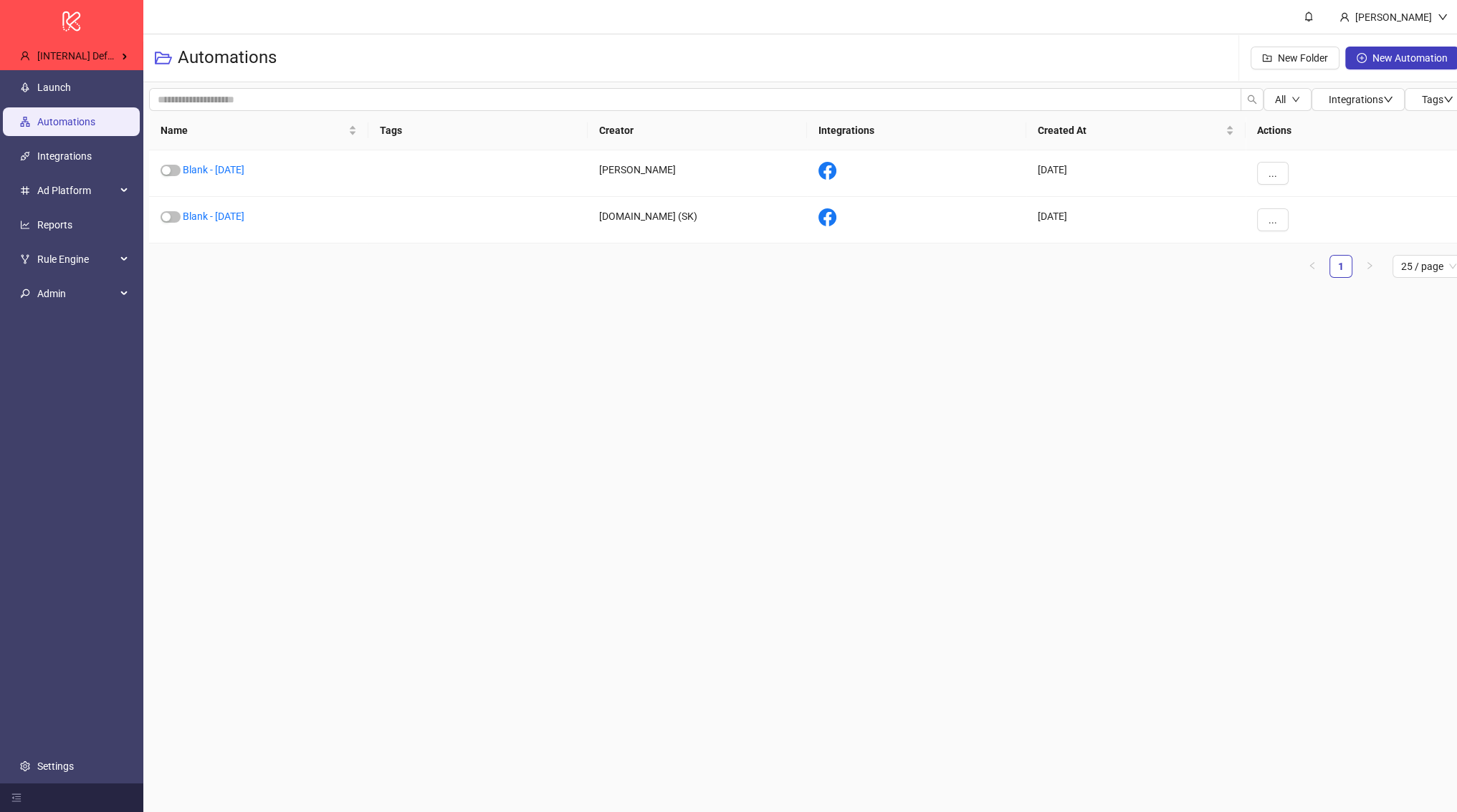
click at [468, 336] on main "[PERSON_NAME] Automations New Folder New Automation All Integrations Tags Name …" at bounding box center [807, 406] width 1327 height 812
